Goal: Transaction & Acquisition: Purchase product/service

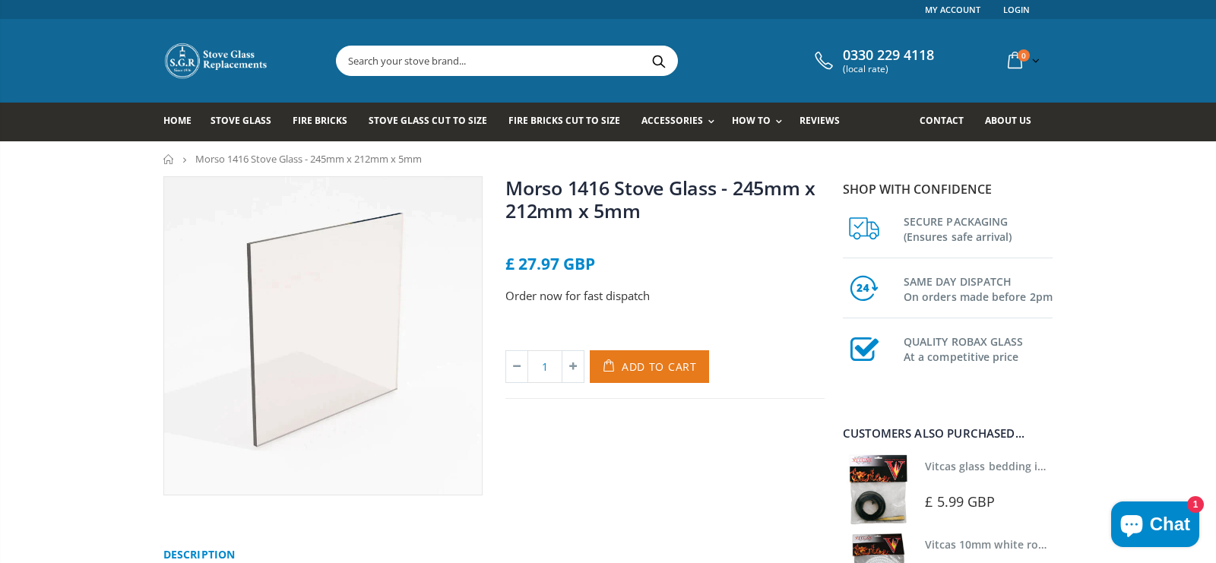
click at [660, 374] on span "Add to Cart" at bounding box center [658, 366] width 75 height 14
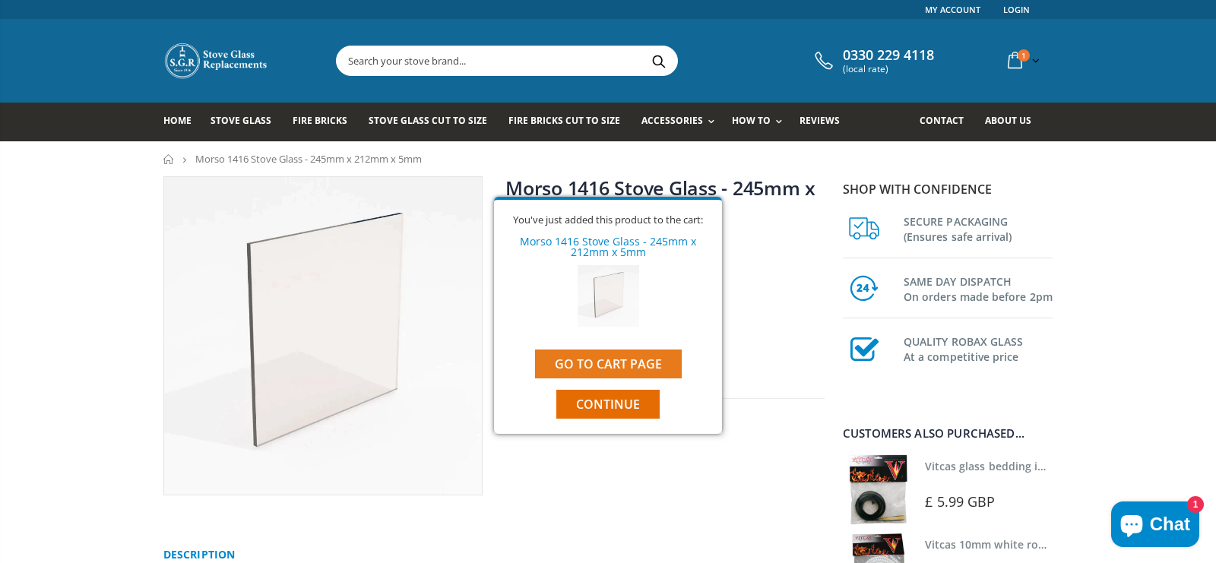
click at [598, 377] on link "Go to cart page" at bounding box center [608, 363] width 147 height 29
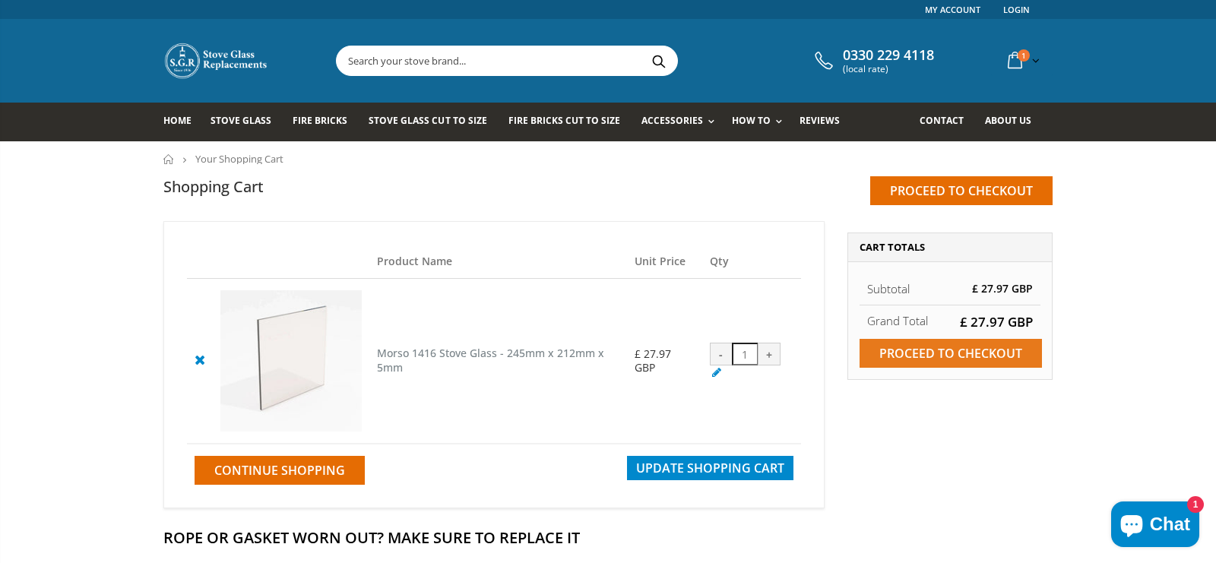
click at [912, 368] on input "Proceed to checkout" at bounding box center [950, 353] width 182 height 29
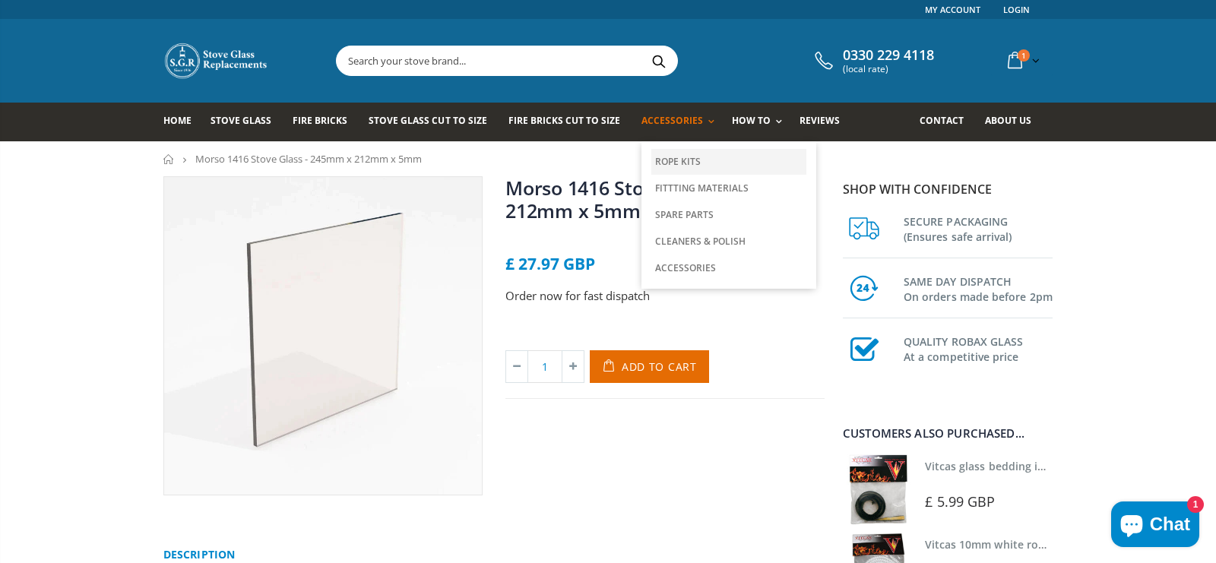
click at [792, 175] on link "Rope Kits" at bounding box center [728, 162] width 155 height 26
